Goal: Navigation & Orientation: Understand site structure

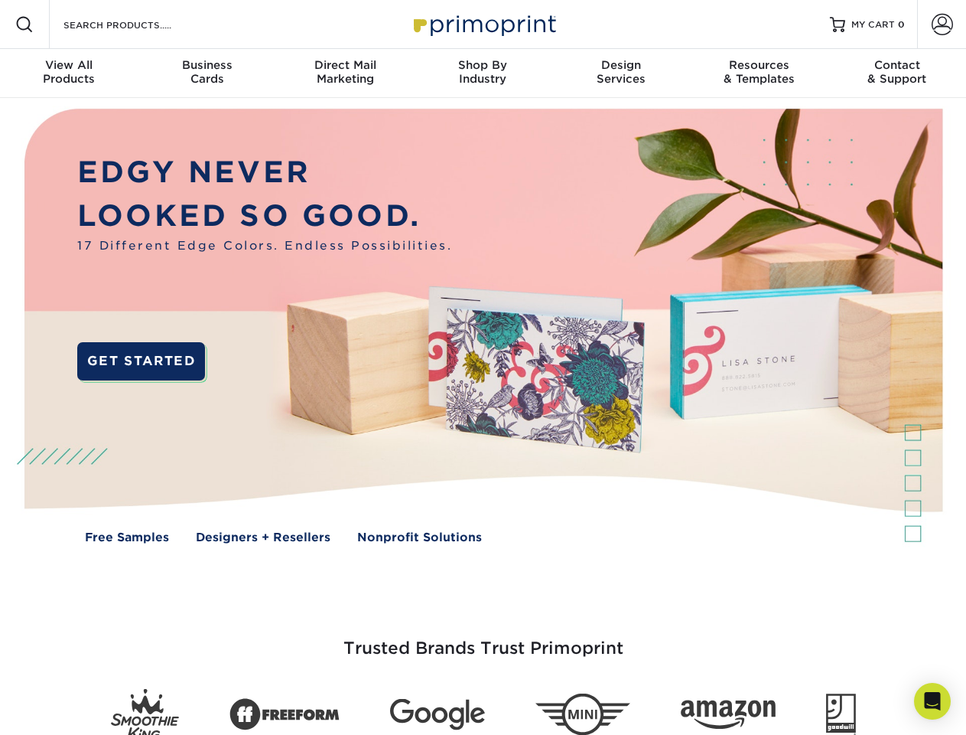
click at [483, 367] on img at bounding box center [483, 337] width 956 height 478
click at [24, 24] on span at bounding box center [24, 24] width 18 height 18
click at [942, 24] on span at bounding box center [942, 24] width 21 height 21
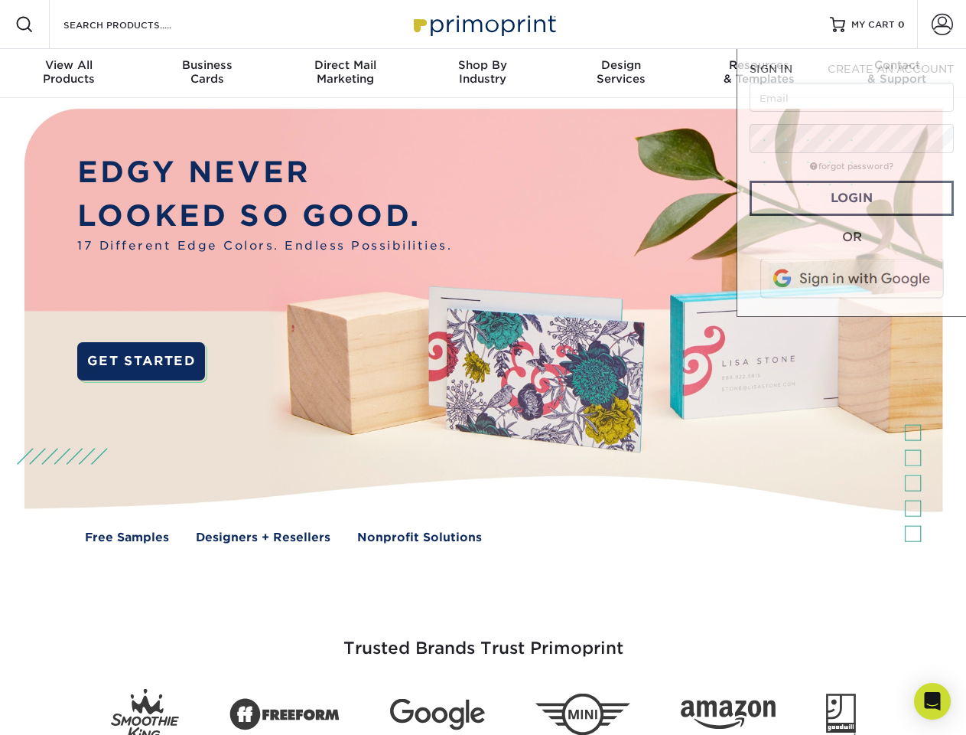
click at [69, 73] on div "View All Products" at bounding box center [69, 72] width 138 height 28
click at [207, 73] on div "Business Cards" at bounding box center [207, 72] width 138 height 28
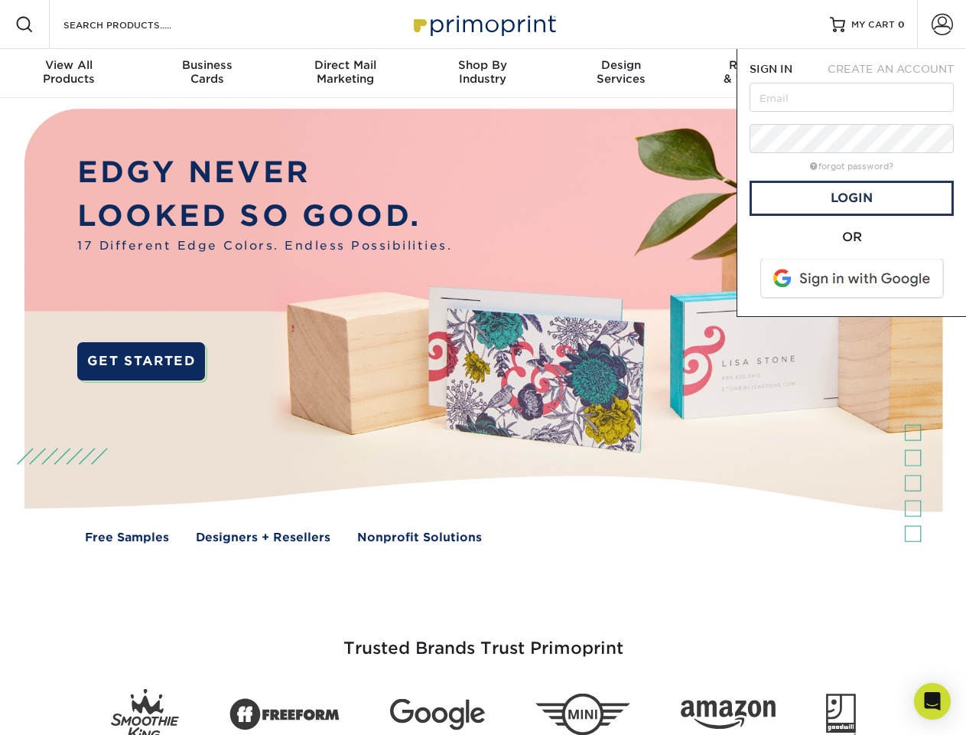
click at [345, 73] on div "Direct Mail Marketing" at bounding box center [345, 72] width 138 height 28
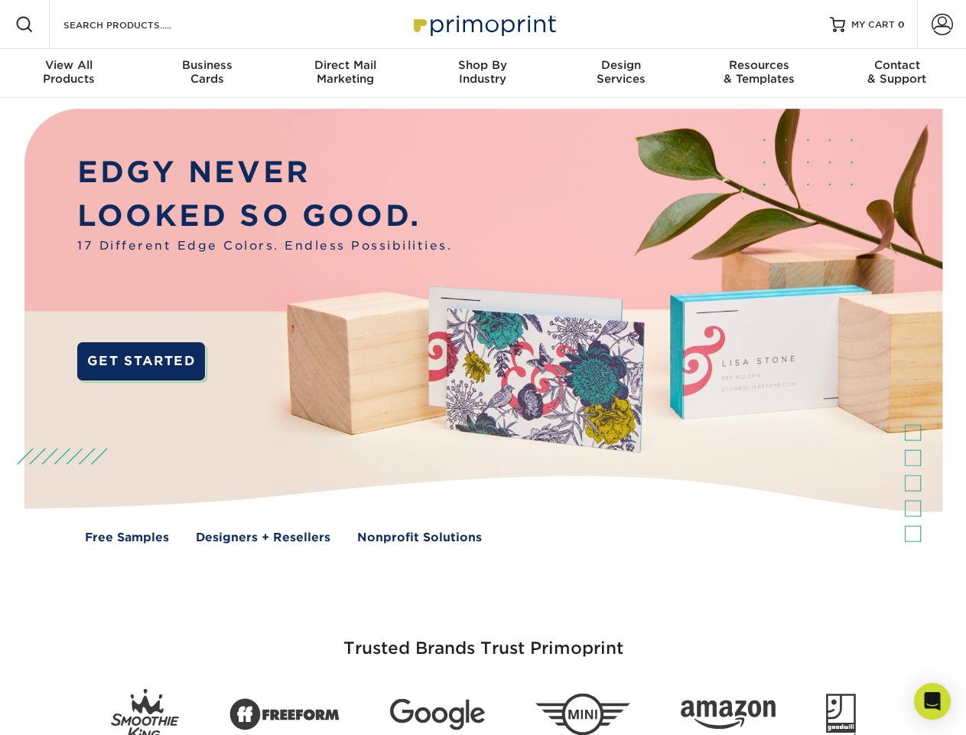
click at [483, 73] on div "Shop By Industry" at bounding box center [483, 72] width 138 height 28
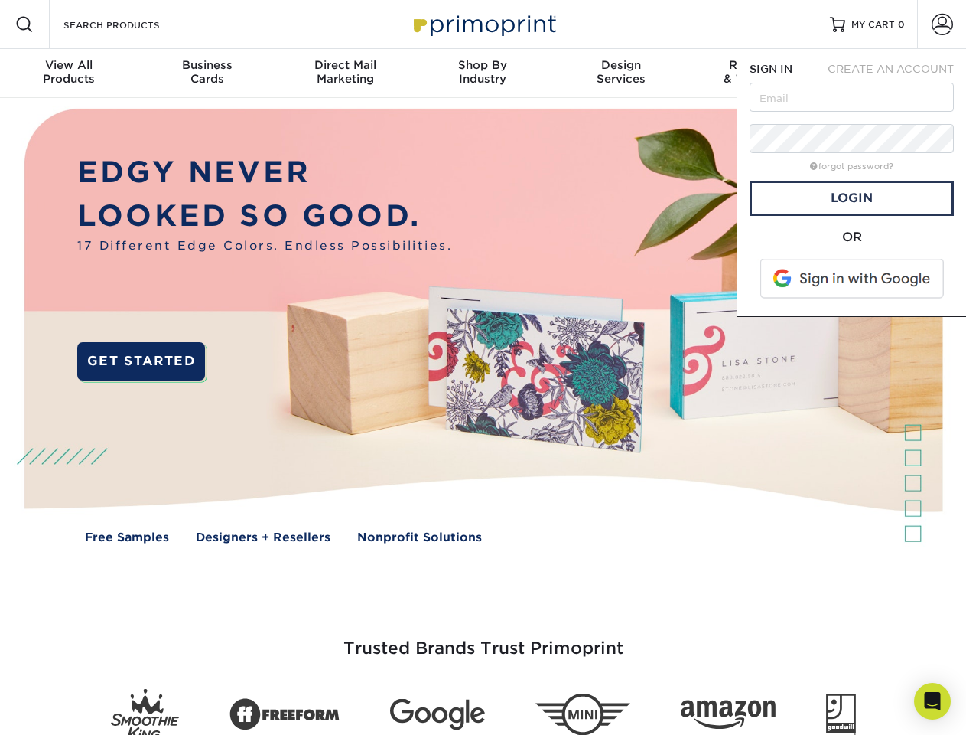
click at [621, 73] on div "Design Services" at bounding box center [621, 72] width 138 height 28
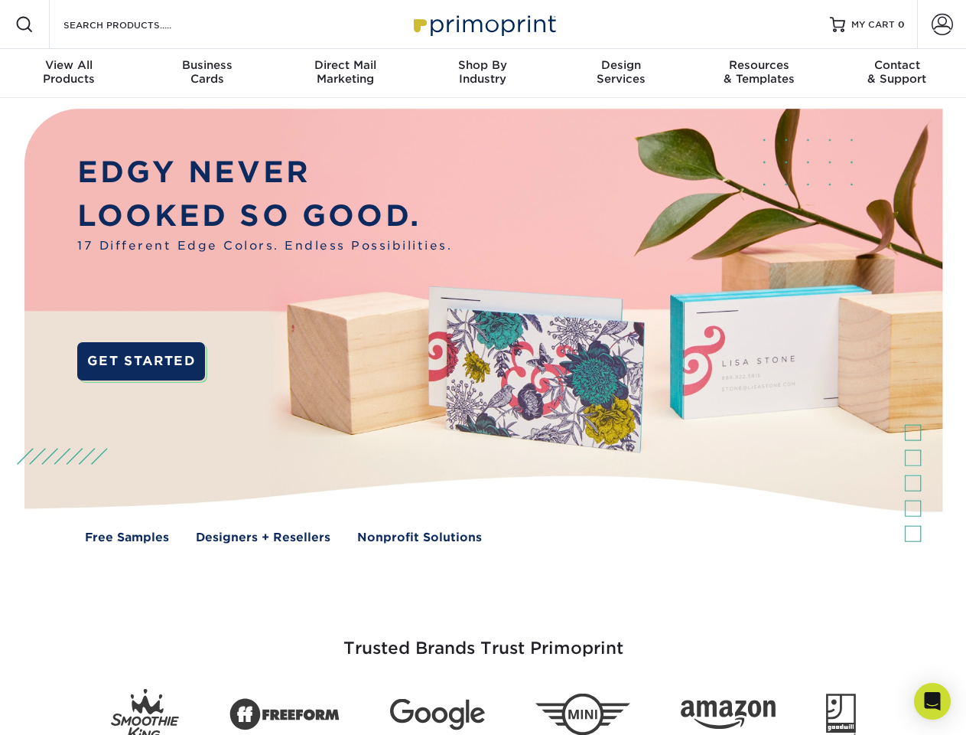
click at [759, 73] on span "SIGN IN" at bounding box center [771, 69] width 43 height 12
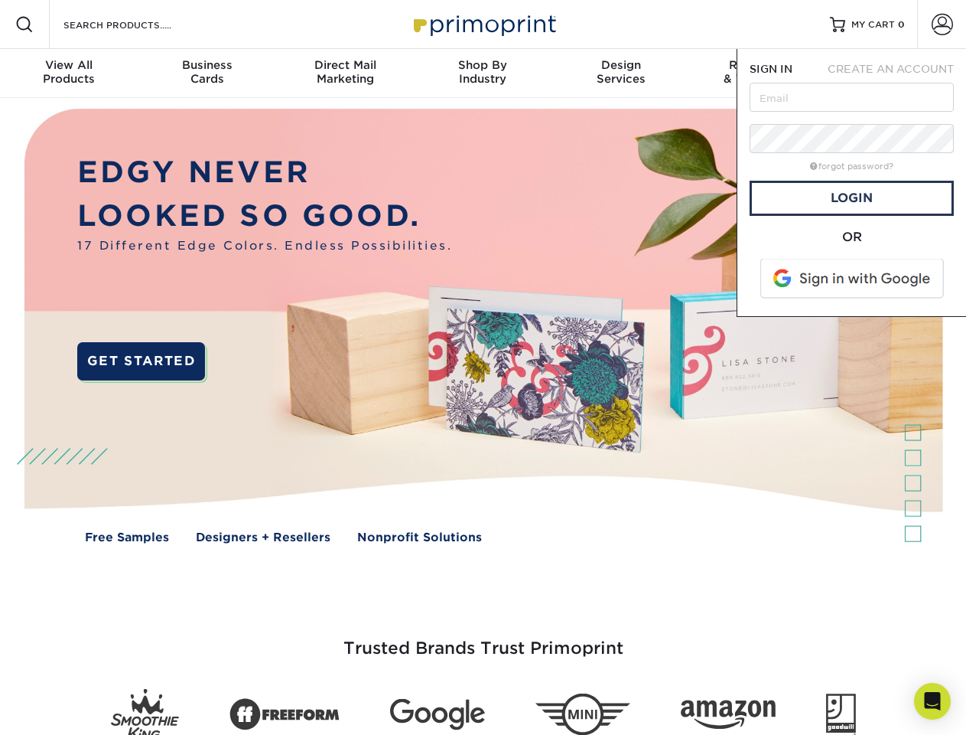
click at [898, 73] on div "Contact & Support" at bounding box center [898, 72] width 138 height 28
